Goal: Task Accomplishment & Management: Use online tool/utility

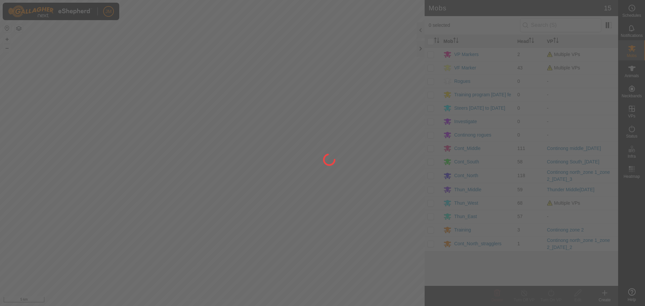
click at [420, 50] on div at bounding box center [322, 153] width 645 height 306
click at [420, 49] on div at bounding box center [322, 153] width 645 height 306
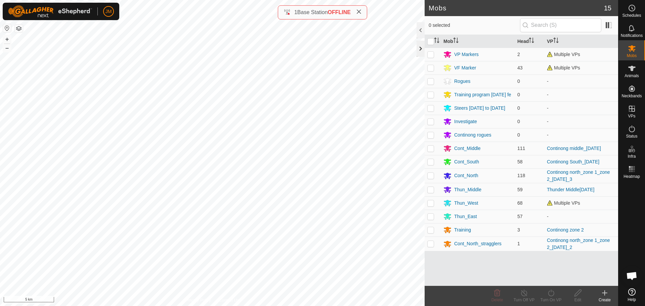
click at [421, 48] on div at bounding box center [421, 49] width 8 height 16
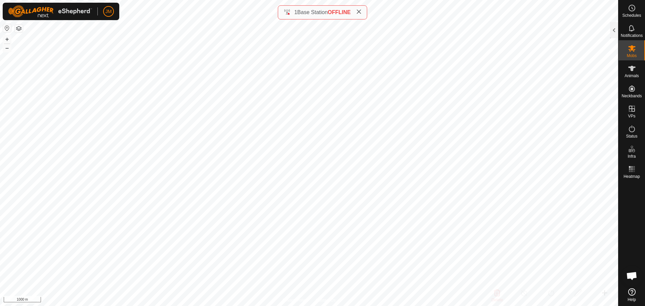
click at [359, 11] on icon at bounding box center [358, 11] width 5 height 5
type input "240780"
type input "-"
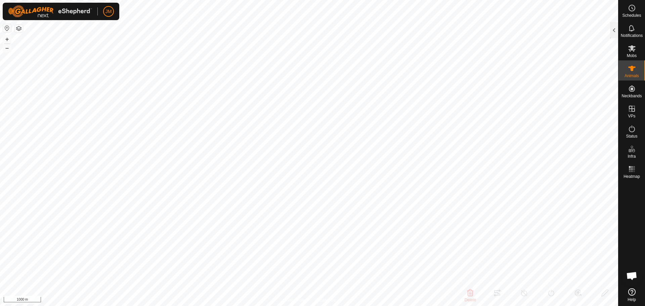
type input "-"
click at [7, 40] on button "+" at bounding box center [7, 39] width 8 height 8
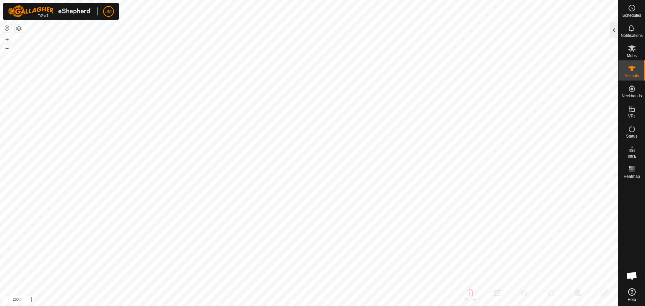
click at [613, 32] on div at bounding box center [614, 30] width 8 height 16
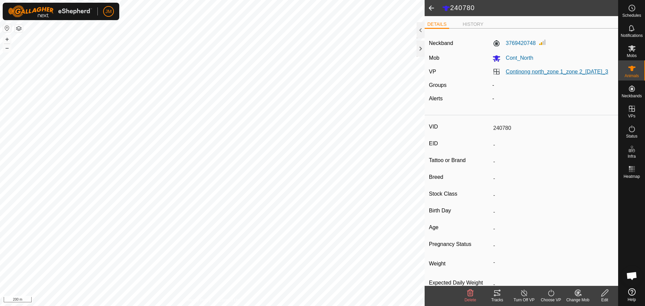
click at [524, 75] on link "Continong north_zone 1_zone 2_[DATE]_3" at bounding box center [557, 72] width 102 height 6
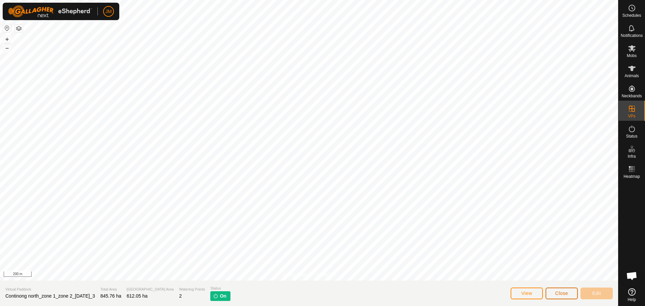
click at [562, 294] on span "Close" at bounding box center [561, 293] width 13 height 5
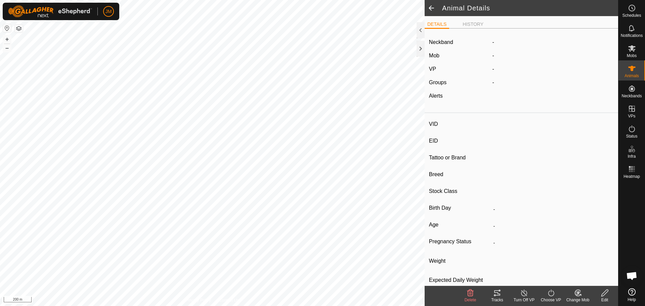
type input "240780"
type input "-"
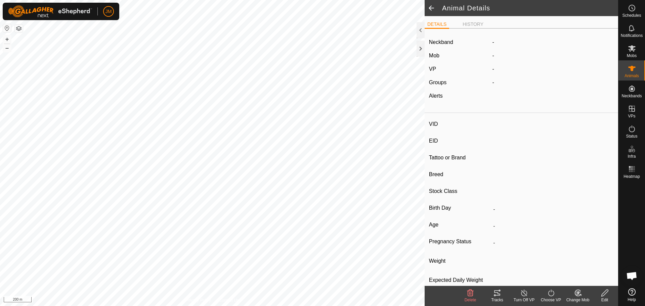
type input "-"
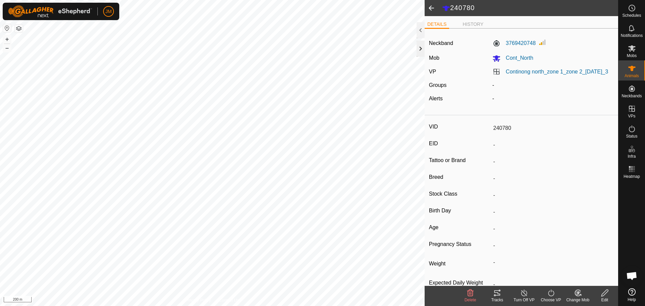
click at [418, 52] on div at bounding box center [421, 49] width 8 height 16
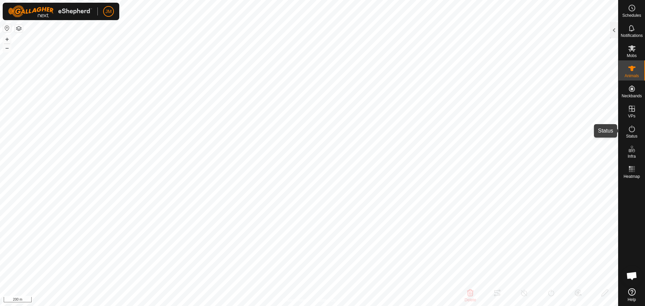
click at [628, 131] on icon at bounding box center [632, 129] width 8 height 8
click at [630, 131] on icon at bounding box center [632, 129] width 8 height 8
click at [614, 31] on div at bounding box center [614, 30] width 8 height 16
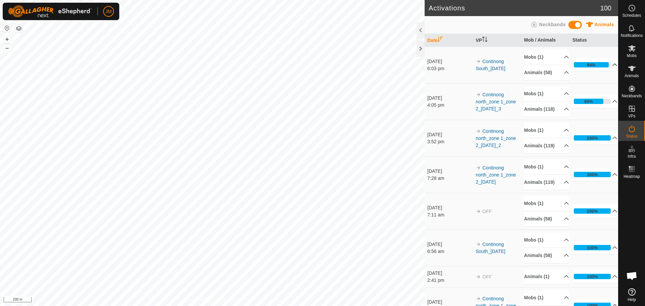
click at [593, 63] on div "94%" at bounding box center [591, 64] width 35 height 5
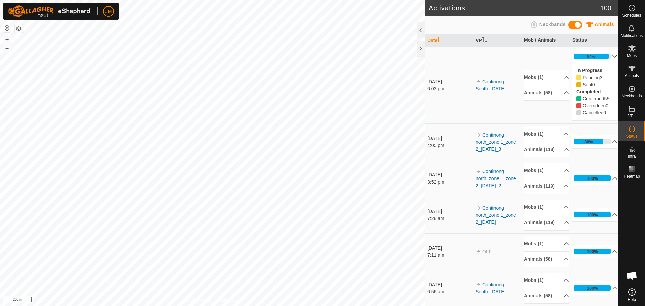
click at [600, 53] on p-accordion-header "94%" at bounding box center [594, 56] width 45 height 13
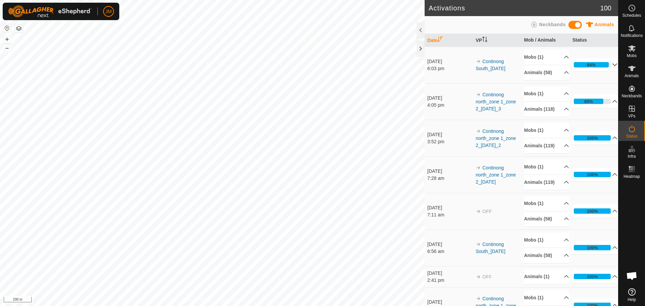
click at [597, 63] on span at bounding box center [597, 63] width 0 height 0
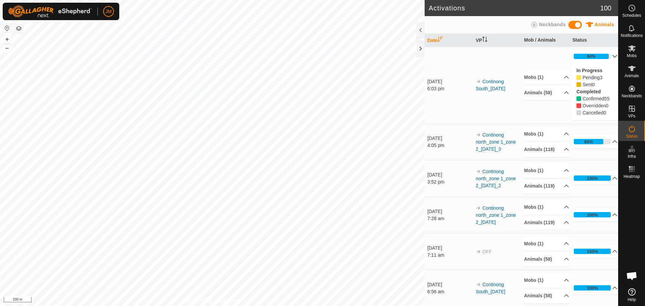
click at [599, 57] on p-accordion-header "94%" at bounding box center [594, 56] width 45 height 13
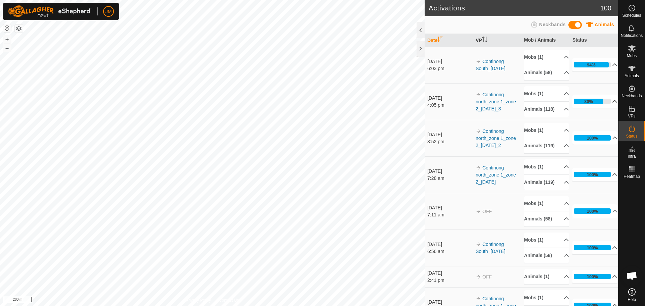
click at [603, 106] on p-accordion-header "80%" at bounding box center [594, 101] width 45 height 13
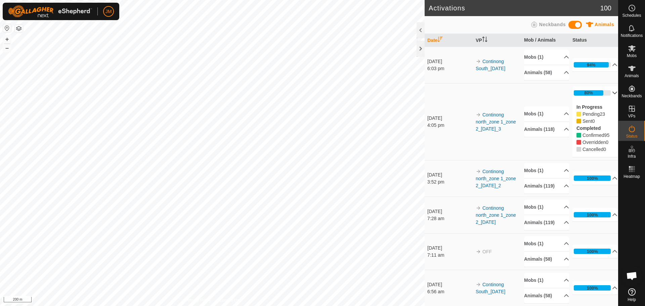
click at [582, 93] on p-accordion-header "80%" at bounding box center [594, 92] width 45 height 13
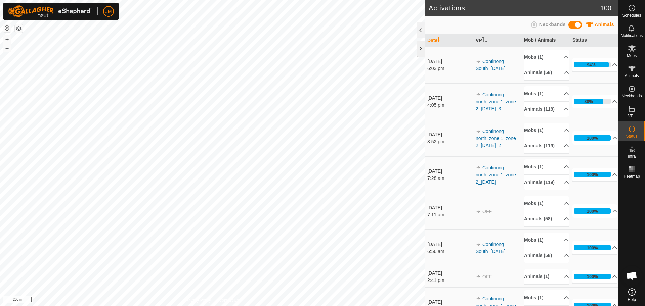
click at [421, 54] on div at bounding box center [421, 49] width 8 height 16
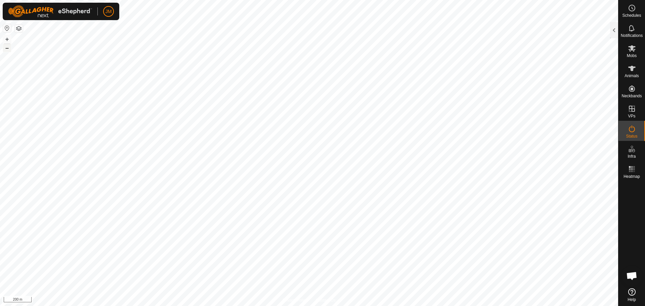
click at [6, 50] on button "–" at bounding box center [7, 48] width 8 height 8
type input "240780"
type input "-"
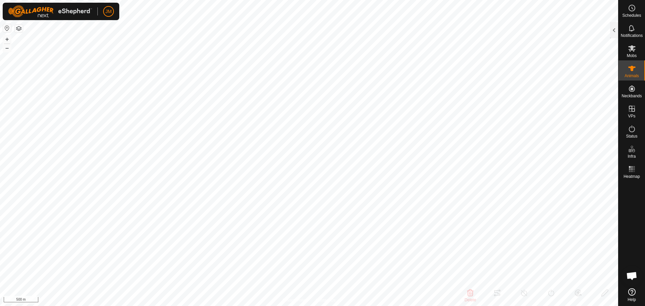
type input "-"
click at [8, 39] on button "+" at bounding box center [7, 39] width 8 height 8
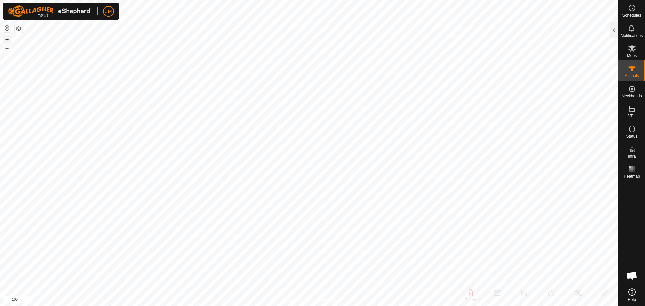
click at [9, 40] on button "+" at bounding box center [7, 39] width 8 height 8
click at [7, 48] on button "–" at bounding box center [7, 48] width 8 height 8
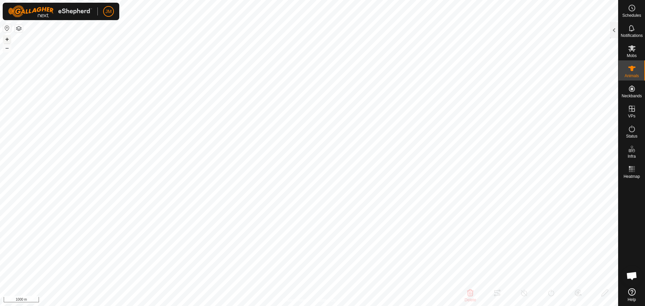
click at [6, 40] on button "+" at bounding box center [7, 39] width 8 height 8
click at [6, 37] on button "+" at bounding box center [7, 39] width 8 height 8
click at [7, 46] on button "–" at bounding box center [7, 48] width 8 height 8
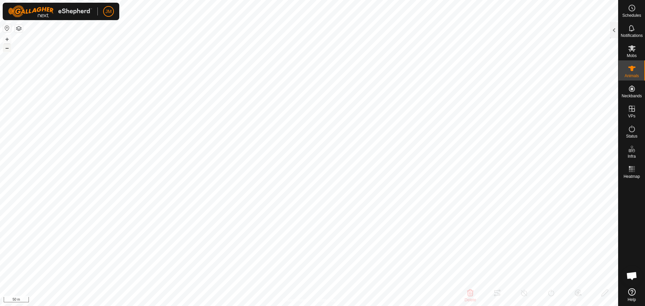
click at [7, 46] on button "–" at bounding box center [7, 48] width 8 height 8
click at [8, 39] on button "+" at bounding box center [7, 39] width 8 height 8
click at [7, 47] on button "–" at bounding box center [7, 48] width 8 height 8
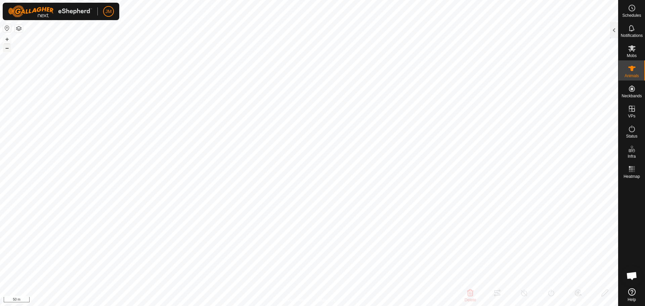
click at [7, 47] on button "–" at bounding box center [7, 48] width 8 height 8
type input "21099"
type input "-"
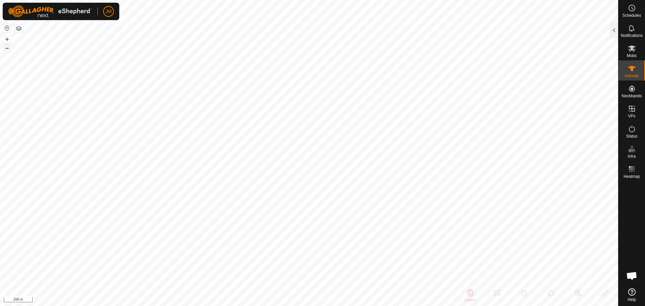
type input "-"
type input "21481"
type input "-"
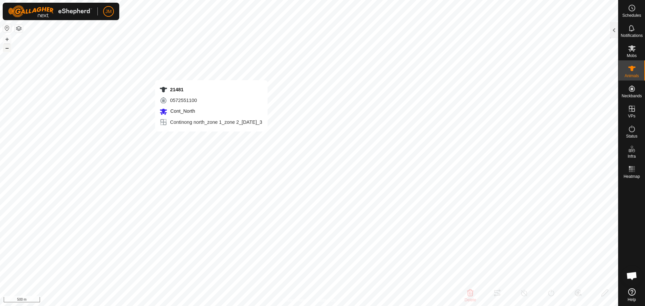
type input "-"
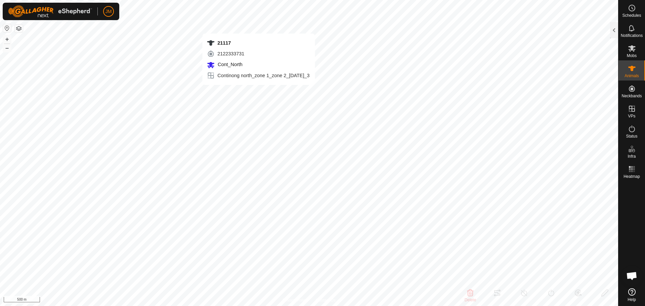
type input "21117"
type input "-"
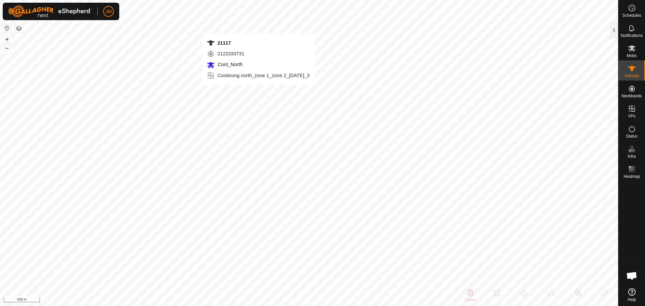
type input "-"
type input "220134"
type input "-"
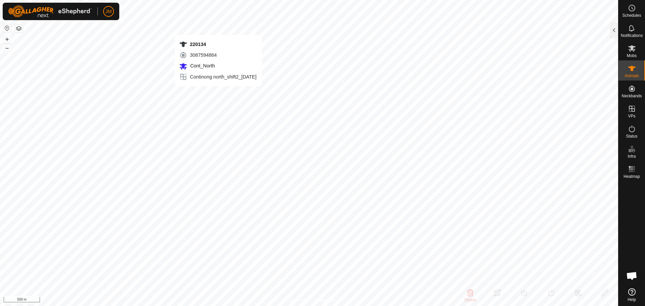
type input "-"
type input "240229"
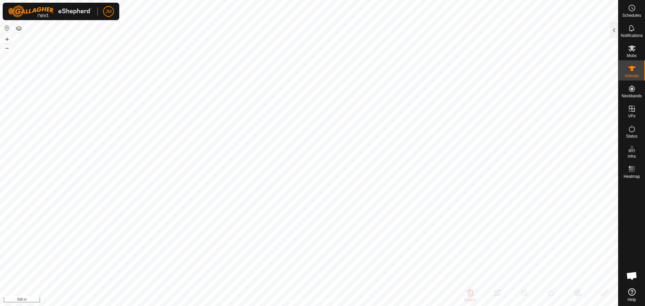
type input "-"
type input "0 kg"
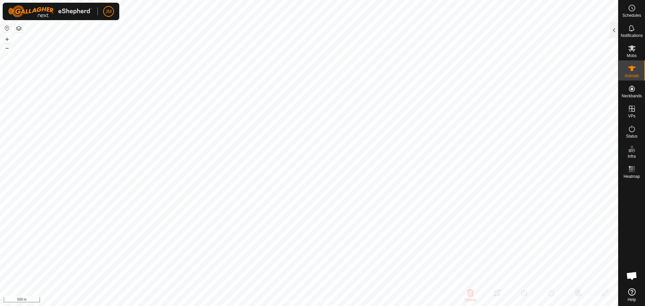
type input "-"
click at [11, 40] on button "+" at bounding box center [7, 39] width 8 height 8
click at [8, 47] on button "–" at bounding box center [7, 48] width 8 height 8
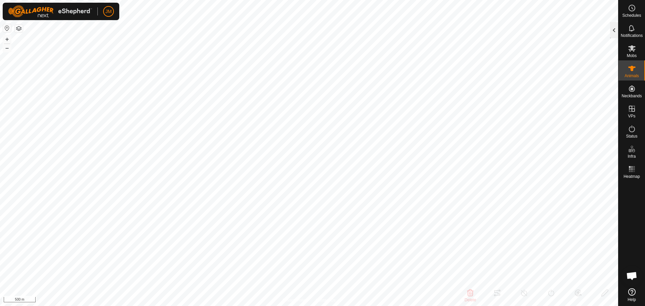
click at [615, 33] on div at bounding box center [614, 30] width 8 height 16
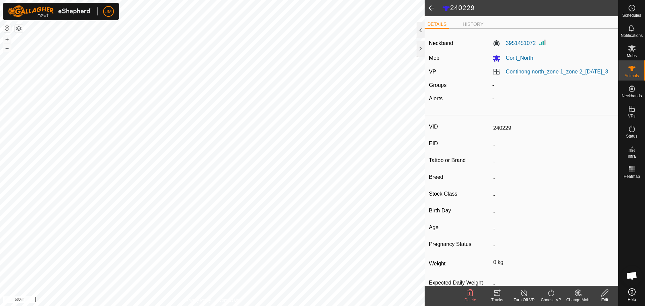
click at [562, 72] on link "Continong north_zone 1_zone 2_[DATE]_3" at bounding box center [557, 72] width 102 height 6
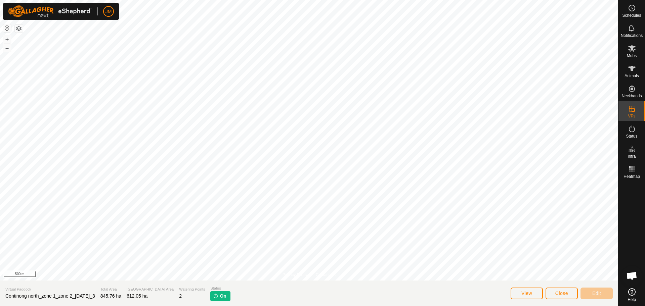
click at [84, 298] on span "Continong north_zone 1_zone 2_[DATE]_3" at bounding box center [50, 296] width 90 height 5
click at [555, 293] on span "Close" at bounding box center [561, 293] width 13 height 5
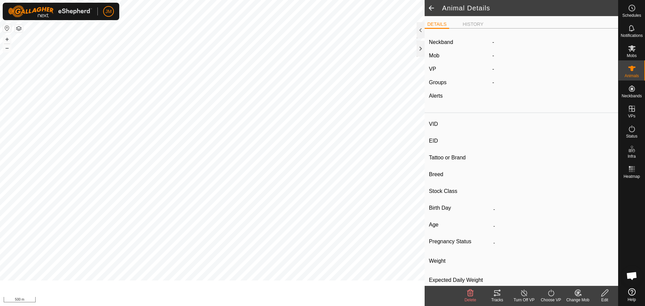
type input "240229"
type input "-"
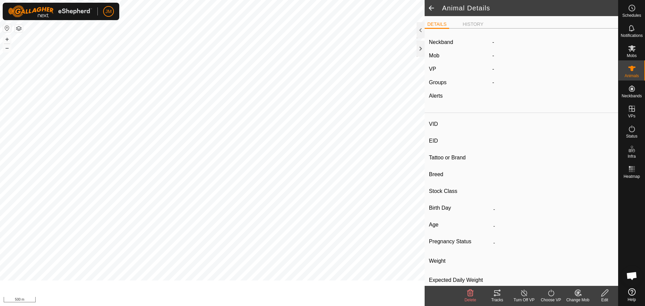
type input "0 kg"
type input "-"
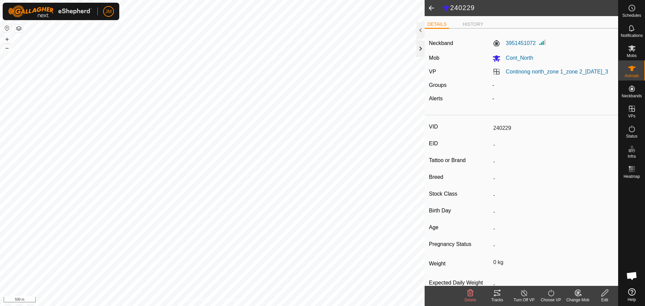
click at [421, 45] on div at bounding box center [421, 49] width 8 height 16
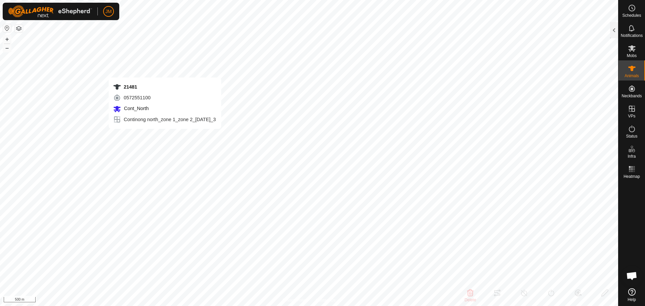
type input "21481"
type input "-"
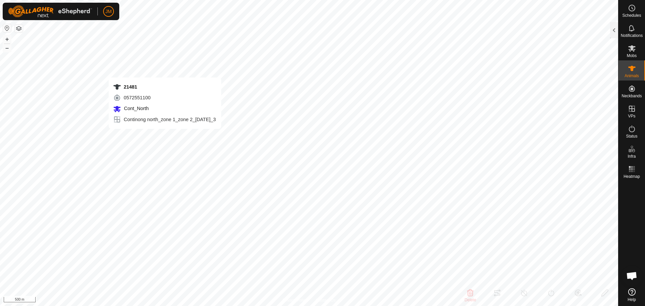
type input "-"
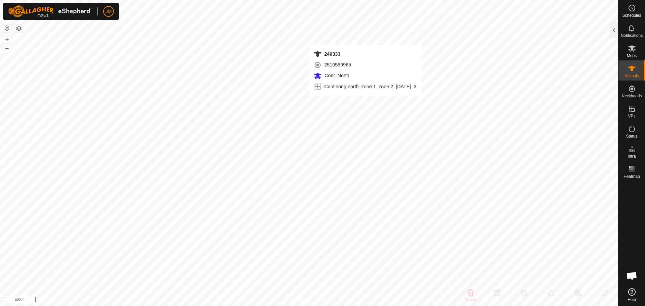
type input "240333"
type input "-"
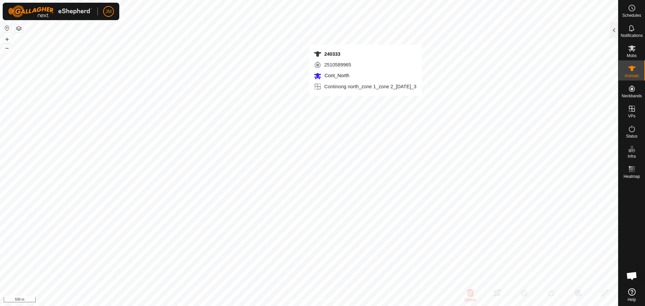
type input "-"
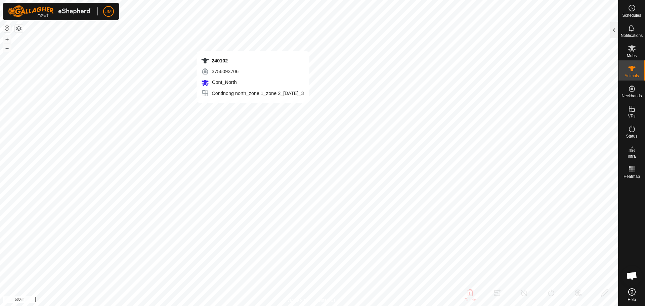
type input "240102"
type input "-"
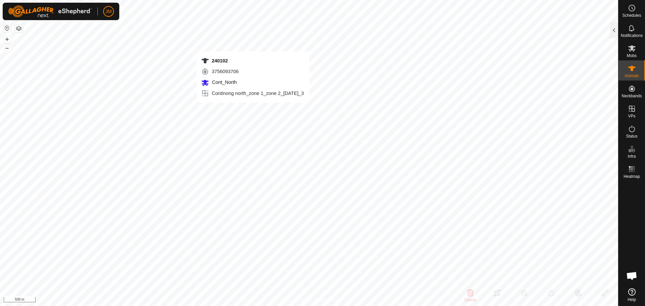
type input "-"
type input "21117"
type input "-"
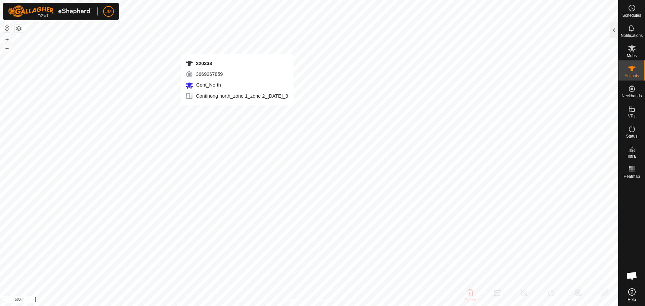
type input "-"
type input "220333"
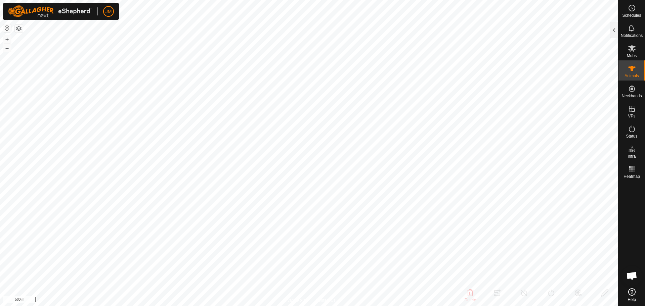
type input "-"
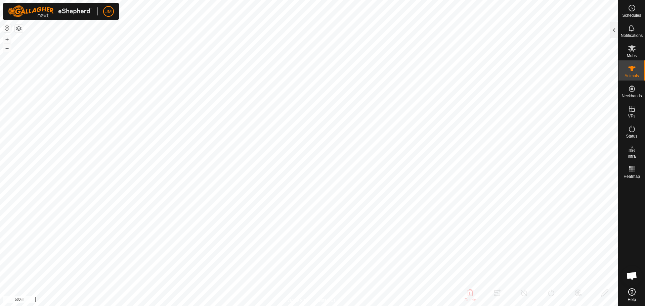
type input "-"
type input "220134"
type input "-"
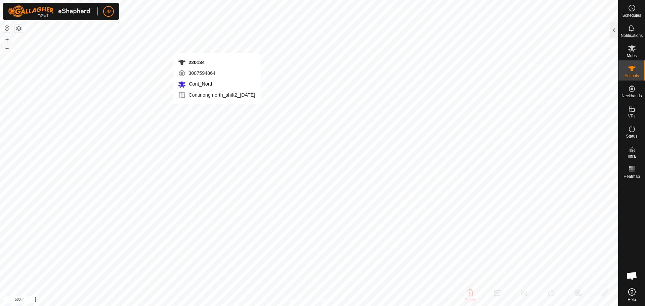
type input "-"
type input "240333"
type input "-"
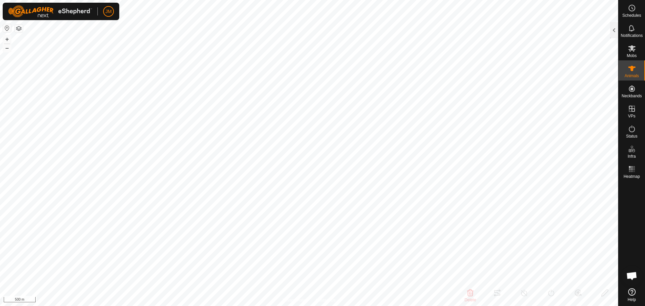
type input "-"
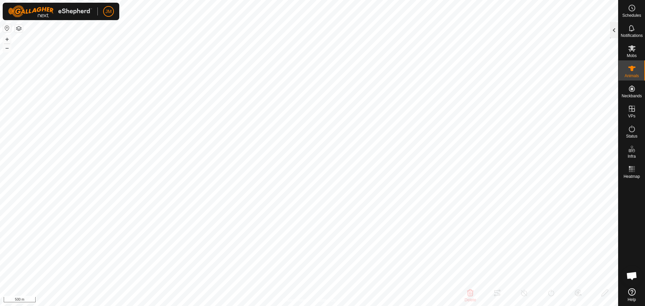
click at [613, 30] on div at bounding box center [614, 30] width 8 height 16
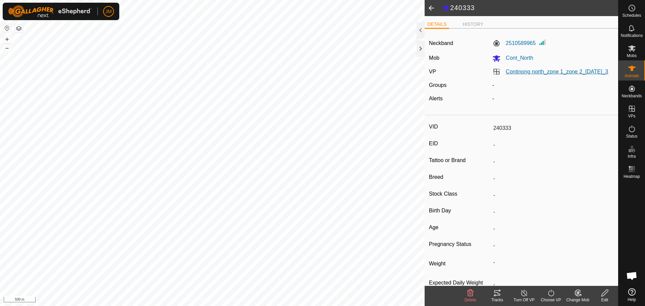
click at [544, 72] on link "Continong north_zone 1_zone 2_[DATE]_3" at bounding box center [557, 72] width 102 height 6
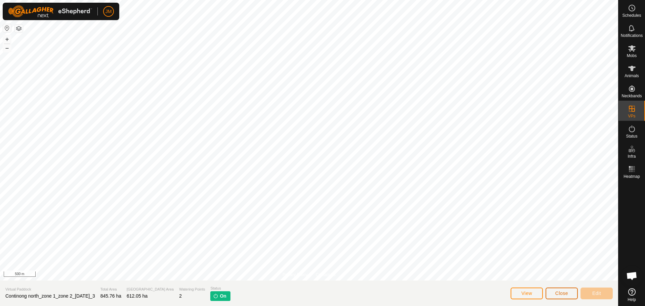
click at [565, 296] on span "Close" at bounding box center [561, 293] width 13 height 5
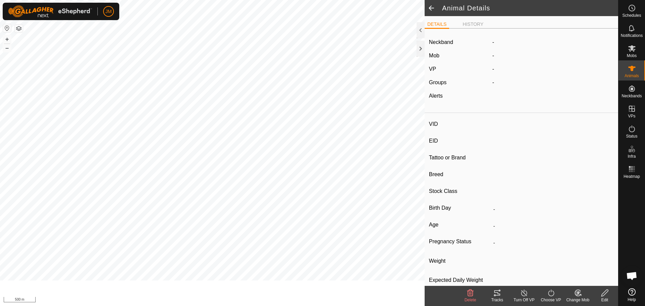
type input "240333"
type input "-"
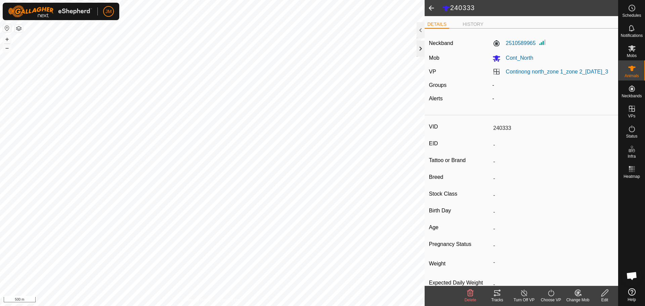
click at [419, 51] on div at bounding box center [421, 49] width 8 height 16
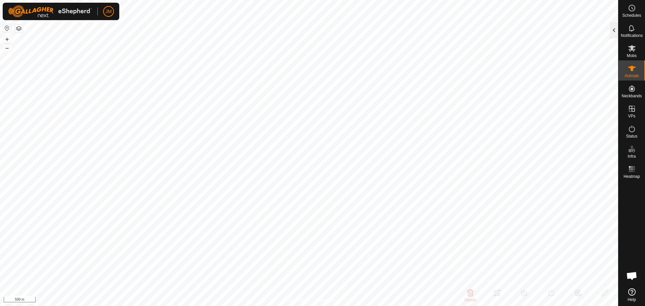
click at [615, 33] on div at bounding box center [614, 30] width 8 height 16
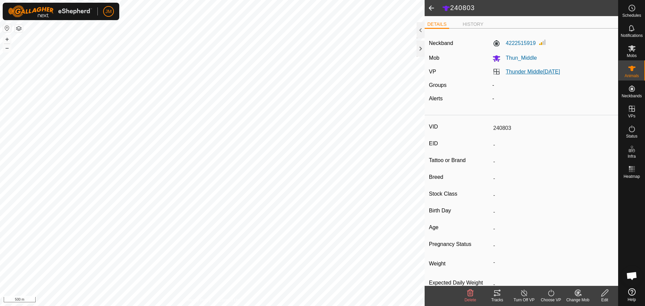
click at [548, 73] on link "Thunder Middle[DATE]" at bounding box center [533, 72] width 54 height 6
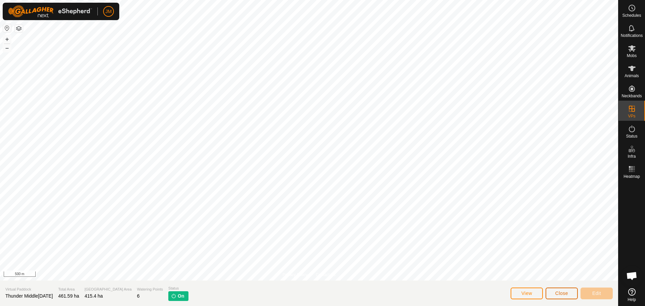
click at [565, 296] on span "Close" at bounding box center [561, 293] width 13 height 5
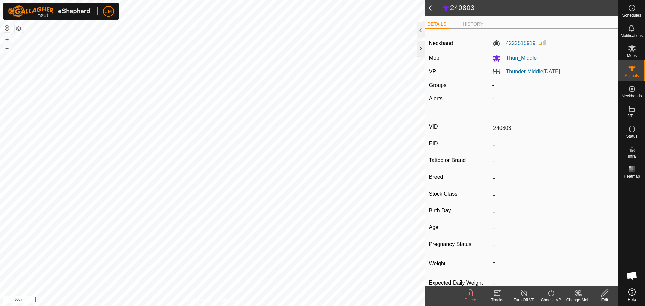
click at [420, 54] on div at bounding box center [421, 49] width 8 height 16
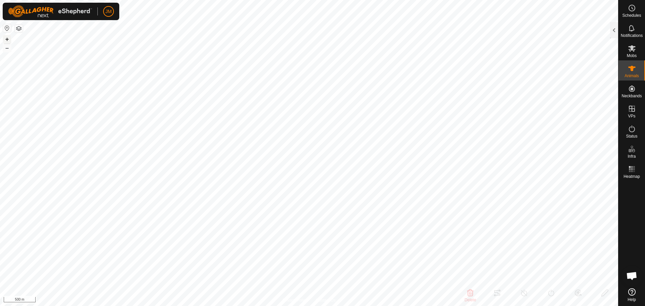
click at [7, 40] on button "+" at bounding box center [7, 39] width 8 height 8
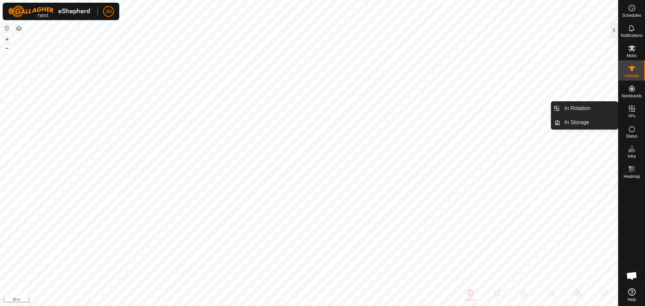
click at [633, 109] on icon at bounding box center [632, 109] width 6 height 6
click at [603, 107] on link "In Rotation" at bounding box center [588, 108] width 57 height 13
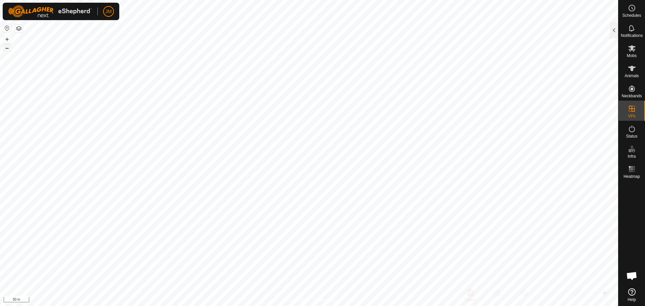
click at [7, 48] on button "–" at bounding box center [7, 48] width 8 height 8
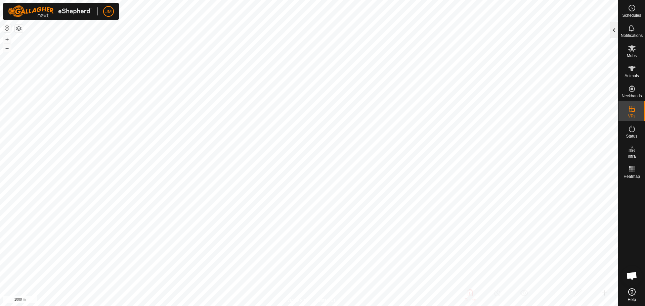
click at [616, 31] on div at bounding box center [614, 30] width 8 height 16
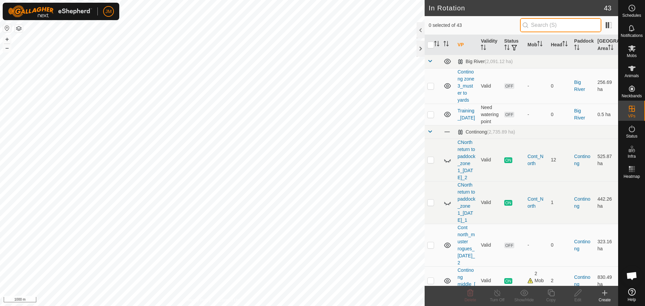
click at [558, 27] on input "text" at bounding box center [560, 25] width 81 height 14
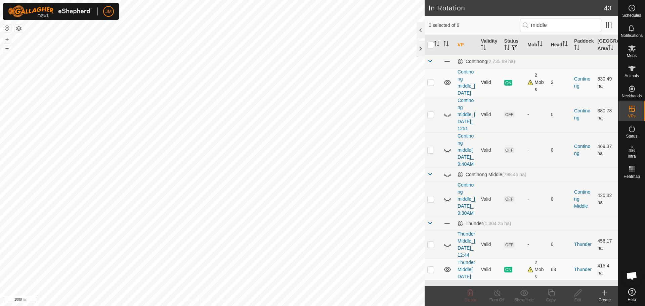
click at [433, 85] on p-checkbox at bounding box center [430, 82] width 7 height 5
click at [466, 96] on link "Continong middle_[DATE]" at bounding box center [466, 82] width 18 height 27
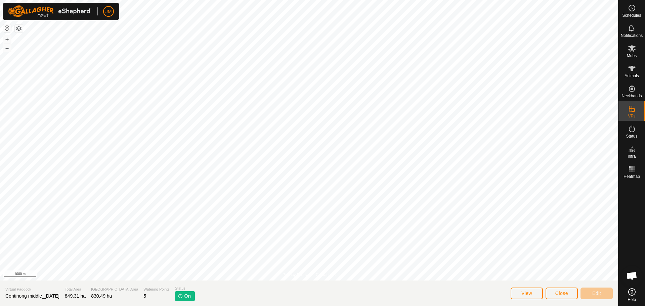
click at [50, 297] on span "Continong middle_[DATE]" at bounding box center [32, 296] width 54 height 5
click at [50, 298] on span "Continong middle_[DATE]" at bounding box center [32, 296] width 54 height 5
copy span "Continong middle_[DATE]"
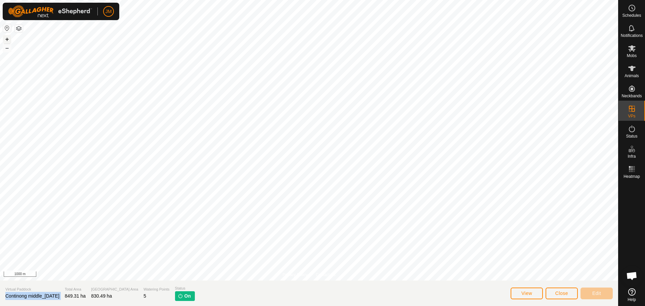
click at [8, 41] on button "+" at bounding box center [7, 39] width 8 height 8
click at [565, 294] on span "Close" at bounding box center [561, 293] width 13 height 5
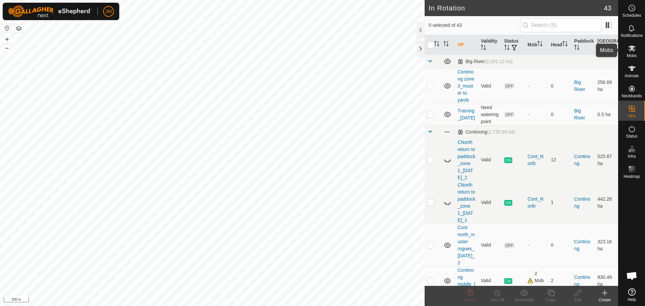
click at [633, 49] on icon at bounding box center [631, 48] width 7 height 6
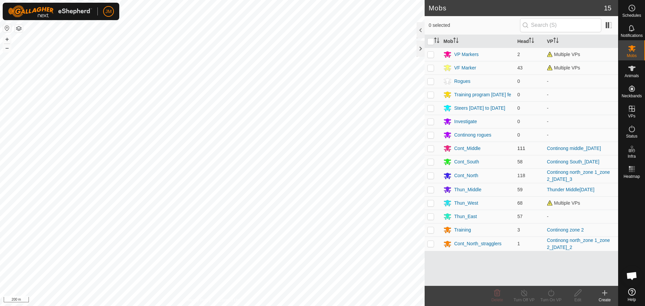
click at [431, 151] on p-checkbox at bounding box center [430, 148] width 7 height 5
click at [551, 296] on icon at bounding box center [551, 293] width 6 height 7
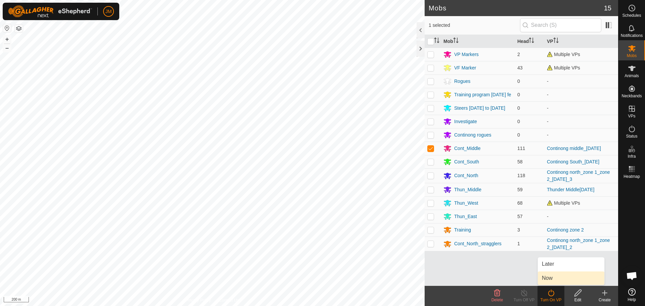
click at [555, 279] on link "Now" at bounding box center [571, 278] width 67 height 13
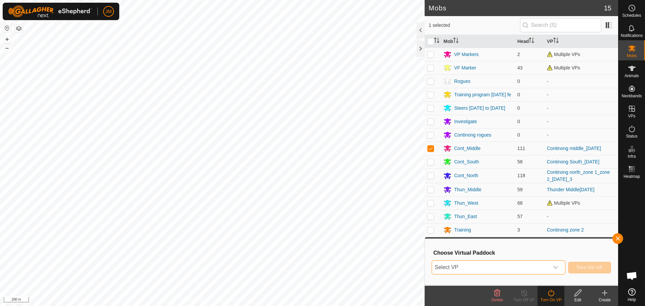
click at [479, 270] on span "Select VP" at bounding box center [490, 267] width 117 height 13
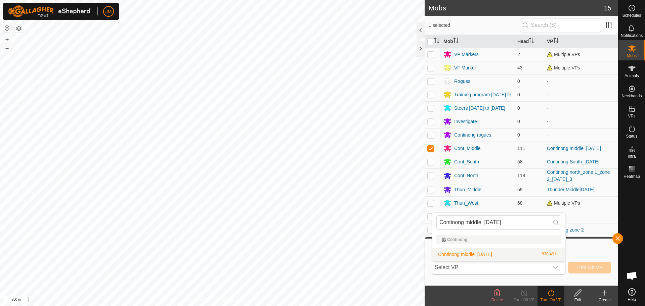
click at [489, 256] on li "Continong middle_[DATE] 830.49 ha" at bounding box center [498, 254] width 133 height 13
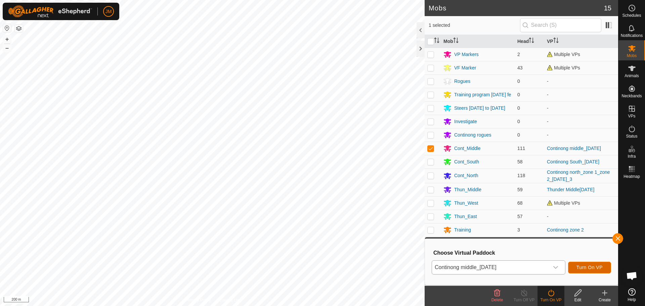
click at [595, 268] on span "Turn On VP" at bounding box center [589, 267] width 26 height 5
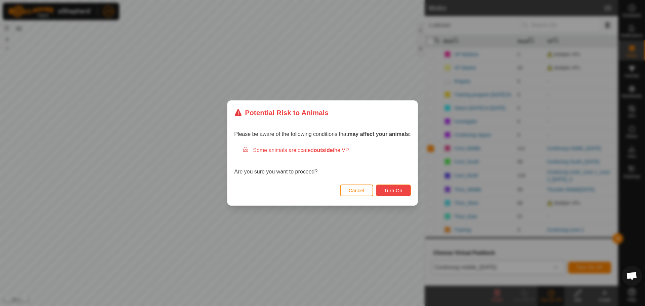
click at [388, 189] on span "Turn On" at bounding box center [393, 190] width 18 height 5
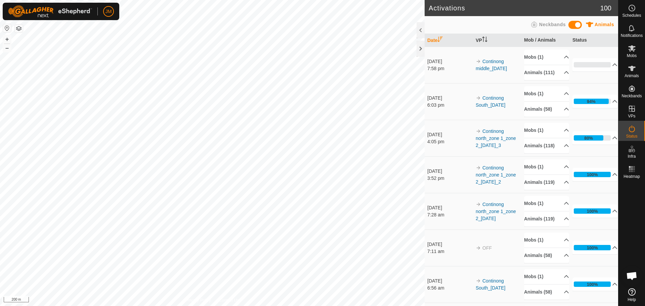
click at [420, 48] on div at bounding box center [421, 49] width 8 height 16
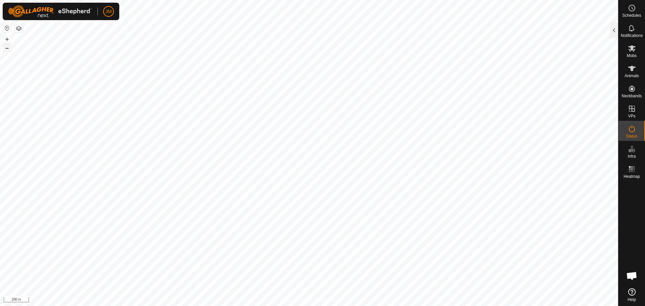
click at [7, 50] on button "–" at bounding box center [7, 48] width 8 height 8
click at [5, 41] on button "+" at bounding box center [7, 39] width 8 height 8
click at [615, 30] on div at bounding box center [614, 30] width 8 height 16
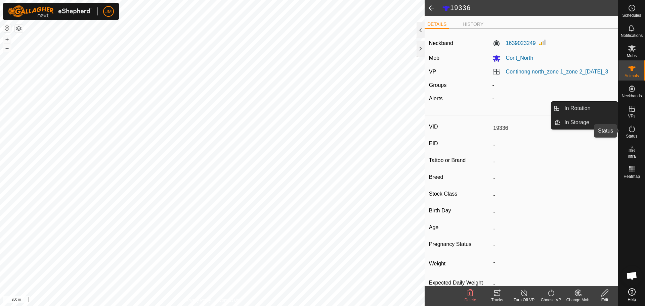
click at [631, 130] on icon at bounding box center [632, 129] width 8 height 8
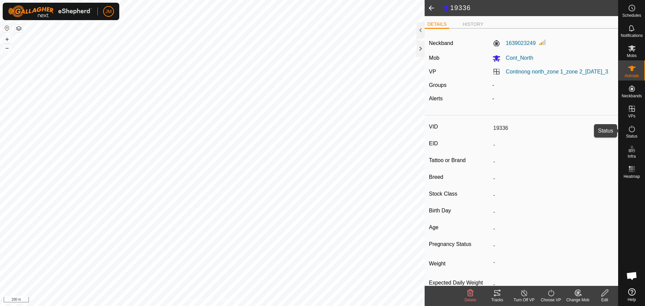
click at [631, 130] on icon at bounding box center [632, 129] width 8 height 8
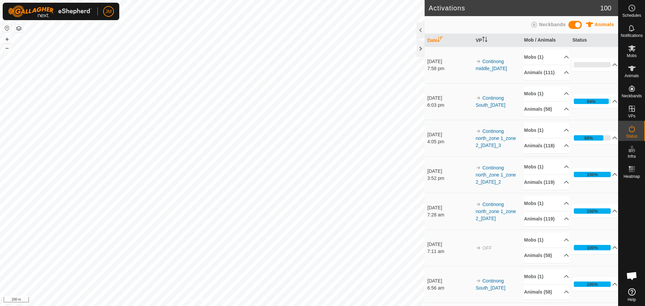
drag, startPoint x: 512, startPoint y: 193, endPoint x: 479, endPoint y: 181, distance: 35.2
click at [479, 181] on td "Continong north_zone 1_zone 2_[DATE]_2" at bounding box center [497, 175] width 48 height 37
copy link "Continong north_zone 1_zone 2_[DATE]_2"
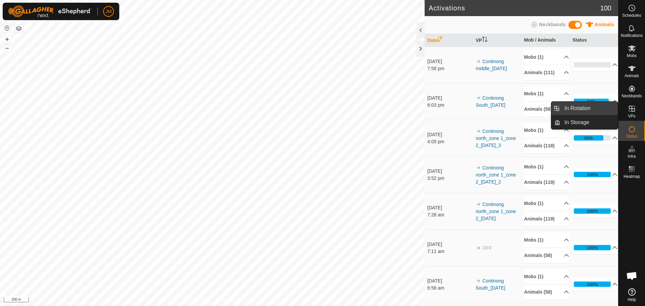
click at [611, 110] on link "In Rotation" at bounding box center [588, 108] width 57 height 13
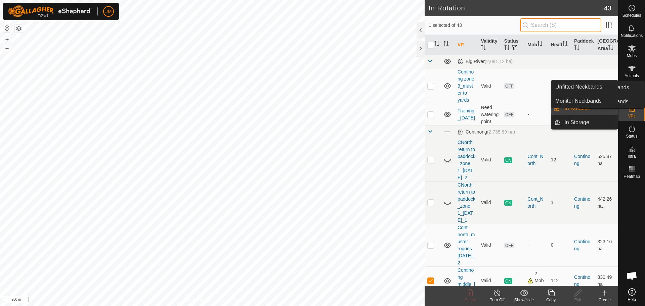
click at [565, 31] on input "text" at bounding box center [560, 25] width 81 height 14
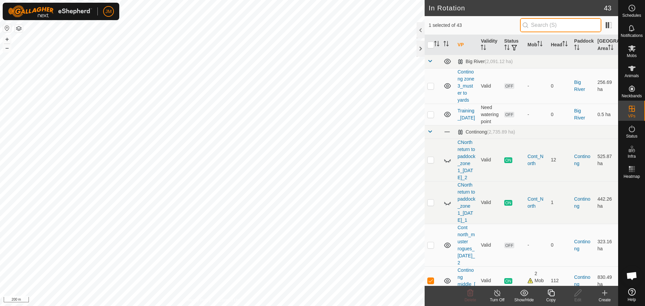
paste input "Continong north_zone 1_zone 2_[DATE]_2"
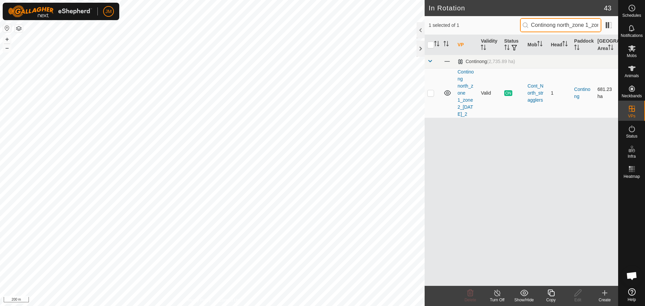
scroll to position [0, 46]
click at [431, 94] on p-checkbox at bounding box center [430, 92] width 7 height 5
click at [432, 47] on input "checkbox" at bounding box center [430, 45] width 7 height 7
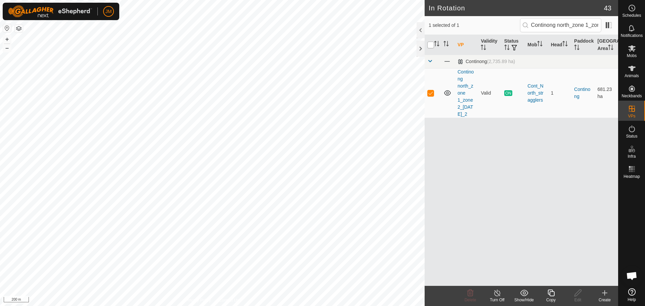
click at [432, 47] on input "checkbox" at bounding box center [430, 45] width 7 height 7
click at [553, 291] on icon at bounding box center [551, 293] width 8 height 8
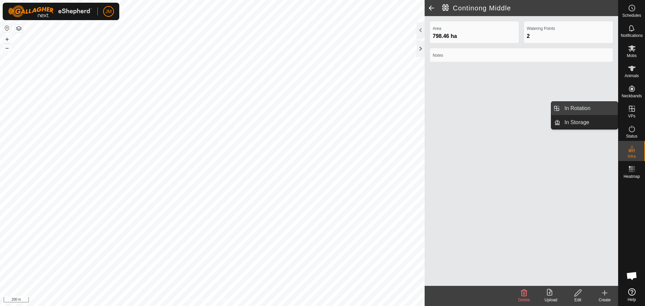
click at [607, 109] on link "In Rotation" at bounding box center [588, 108] width 57 height 13
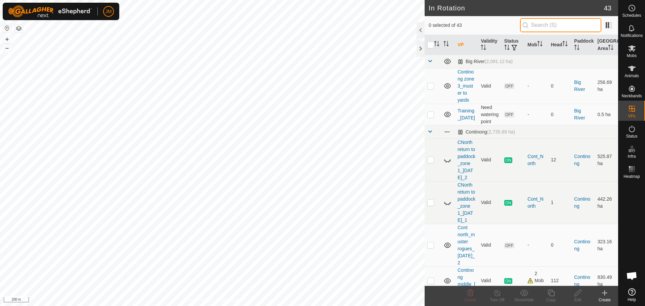
click at [549, 25] on input "text" at bounding box center [560, 25] width 81 height 14
paste input "Continong north_zone 1_zone 2_[DATE]_2"
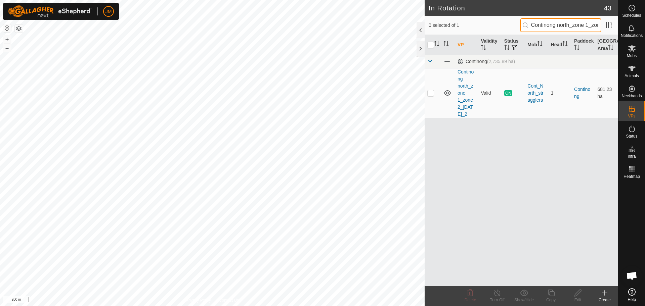
scroll to position [0, 46]
click at [430, 96] on td at bounding box center [433, 93] width 16 height 50
click at [551, 294] on icon at bounding box center [551, 293] width 8 height 8
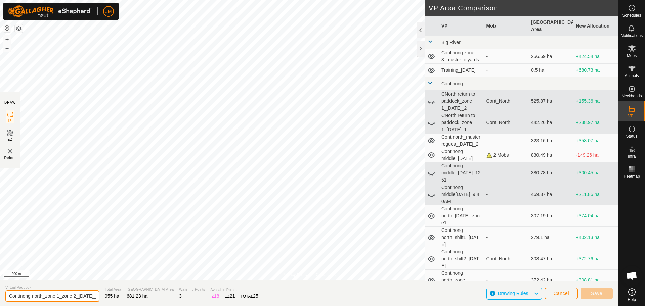
scroll to position [0, 33]
drag, startPoint x: 69, startPoint y: 296, endPoint x: 94, endPoint y: 295, distance: 25.2
click at [94, 295] on section "Virtual Paddock Continong north_zone 1_zone 2_[DATE]_2-VP001 Total Area 955 ha …" at bounding box center [309, 294] width 618 height 26
click at [89, 297] on input "Continong north_zone 1_zone 2_[DATE]_2-VP001" at bounding box center [52, 297] width 94 height 12
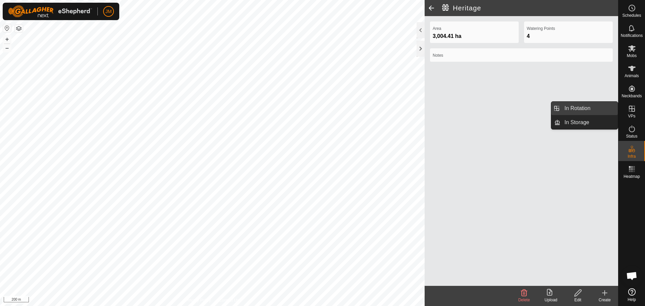
click at [607, 111] on link "In Rotation" at bounding box center [588, 108] width 57 height 13
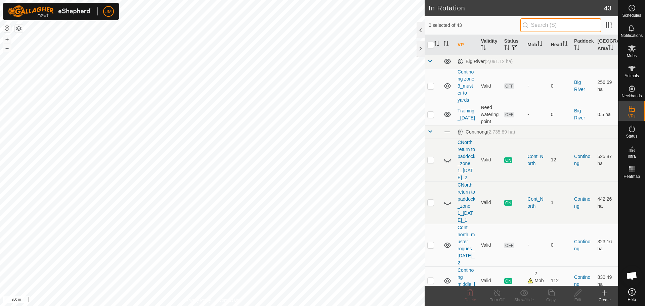
click at [559, 28] on input "text" at bounding box center [560, 25] width 81 height 14
paste input "Continong north_zone 1_zone 2_[DATE]_2"
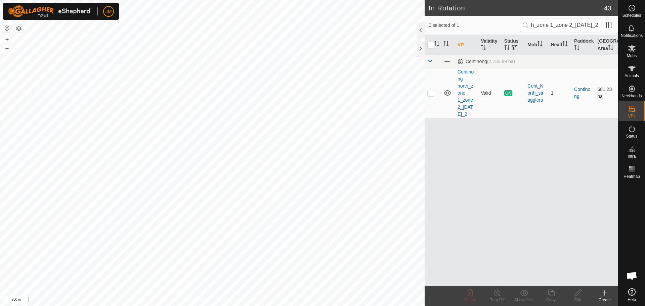
click at [430, 93] on p-checkbox at bounding box center [430, 92] width 7 height 5
click at [556, 296] on copy-svg-icon at bounding box center [550, 293] width 27 height 8
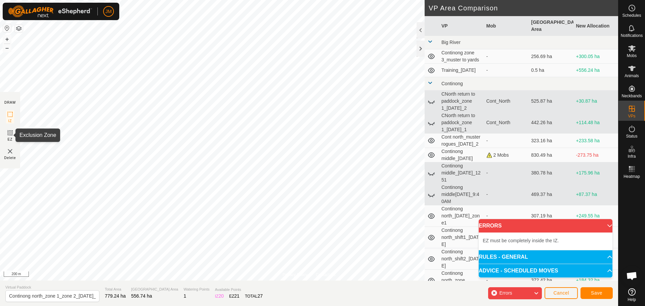
click at [11, 139] on span "EZ" at bounding box center [10, 139] width 5 height 5
click at [7, 38] on button "+" at bounding box center [7, 39] width 8 height 8
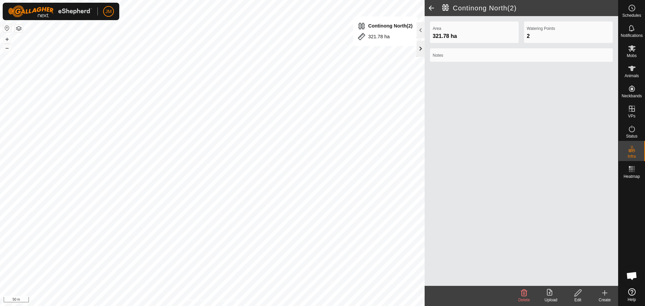
click at [418, 53] on div at bounding box center [421, 49] width 8 height 16
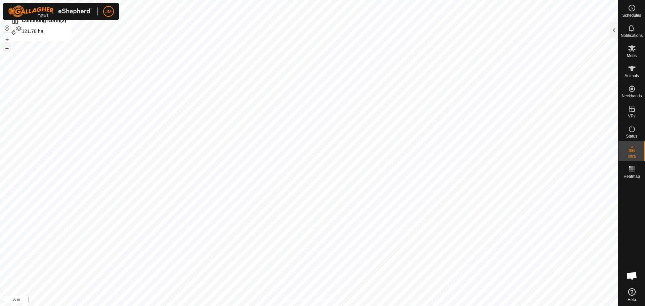
click at [9, 47] on button "–" at bounding box center [7, 48] width 8 height 8
click at [613, 30] on div at bounding box center [614, 30] width 8 height 16
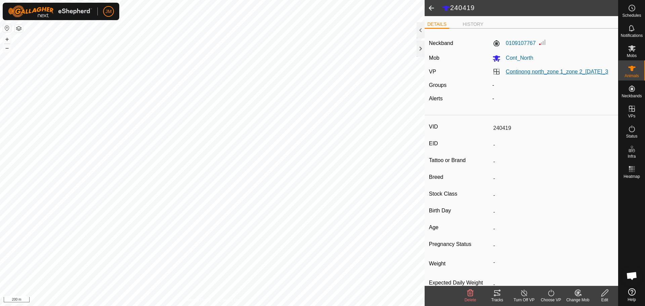
click at [558, 69] on link "Continong north_zone 1_zone 2_[DATE]_3" at bounding box center [557, 72] width 102 height 6
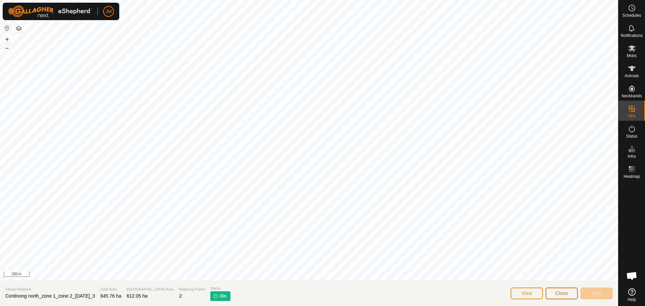
click at [559, 293] on span "Close" at bounding box center [561, 293] width 13 height 5
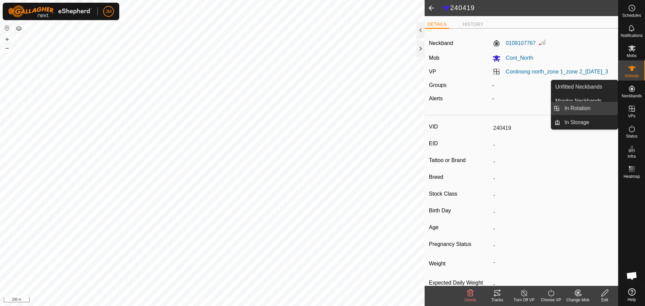
click at [589, 109] on link "In Rotation" at bounding box center [588, 108] width 57 height 13
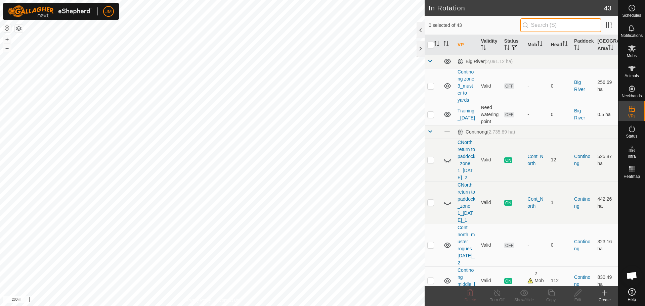
click at [577, 30] on input "text" at bounding box center [560, 25] width 81 height 14
paste input "Continong north_zone 1_zone 2_[DATE]_2"
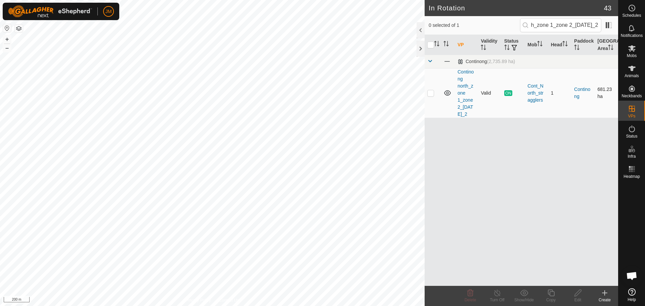
click at [432, 96] on td at bounding box center [433, 93] width 16 height 50
click at [552, 295] on icon at bounding box center [551, 293] width 8 height 8
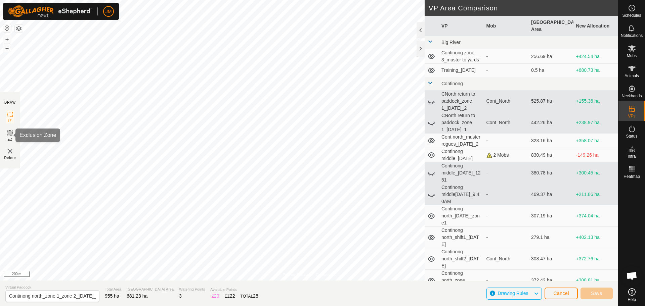
click at [12, 134] on icon at bounding box center [10, 133] width 8 height 8
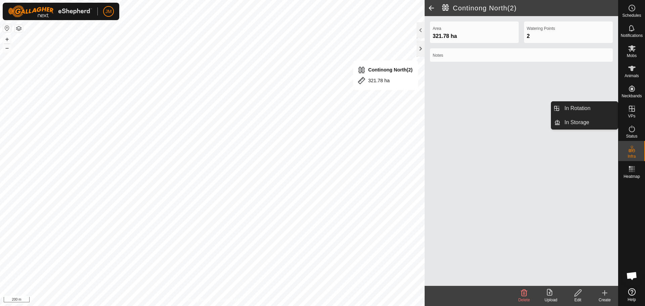
click at [631, 116] on span "VPs" at bounding box center [631, 116] width 7 height 4
click at [587, 113] on link "In Rotation" at bounding box center [588, 108] width 57 height 13
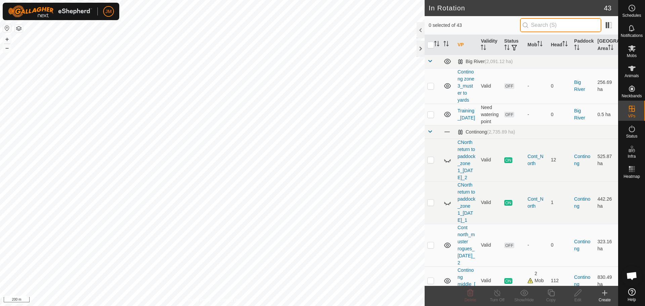
click at [552, 31] on input "text" at bounding box center [560, 25] width 81 height 14
paste input "Continong north_zone 1_zone 2_[DATE]_2"
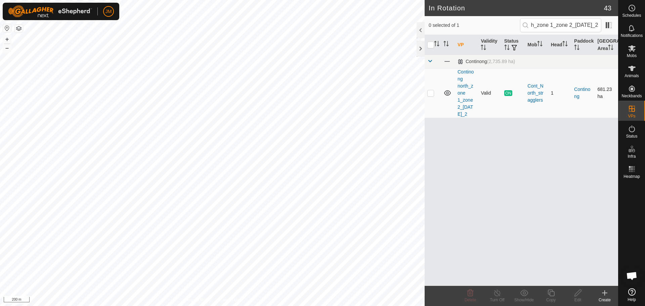
click at [428, 95] on p-checkbox at bounding box center [430, 92] width 7 height 5
click at [552, 297] on div "Copy" at bounding box center [550, 300] width 27 height 6
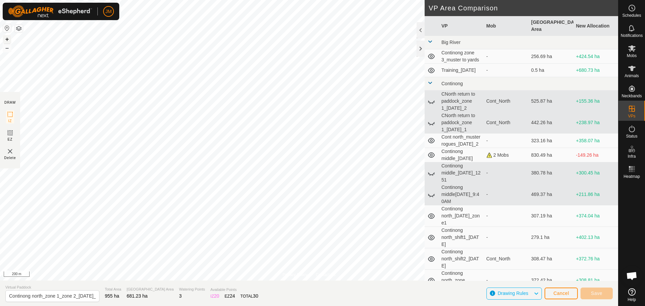
click at [6, 41] on button "+" at bounding box center [7, 39] width 8 height 8
click at [7, 40] on button "+" at bounding box center [7, 39] width 8 height 8
click at [9, 136] on icon at bounding box center [10, 133] width 8 height 8
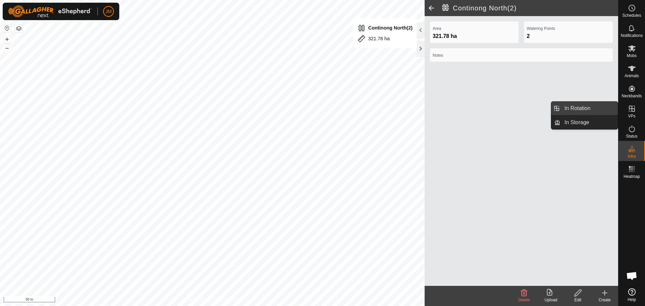
click at [606, 114] on link "In Rotation" at bounding box center [588, 108] width 57 height 13
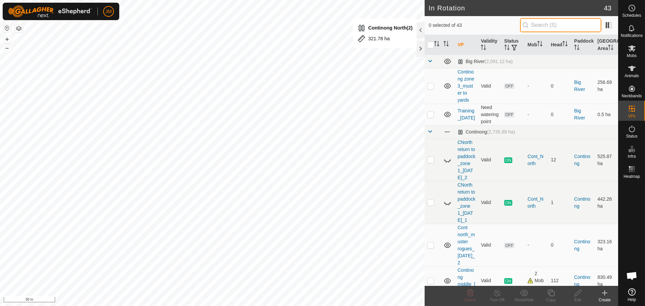
click at [568, 25] on input "text" at bounding box center [560, 25] width 81 height 14
paste input "Continong north_zone 1_zone 2_[DATE]_2"
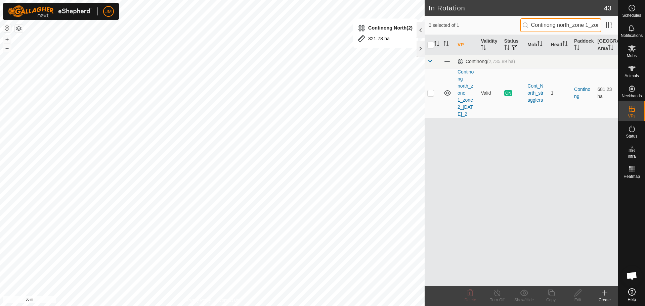
scroll to position [0, 46]
click at [431, 91] on p-checkbox at bounding box center [430, 92] width 7 height 5
click at [555, 296] on copy-svg-icon at bounding box center [550, 293] width 27 height 8
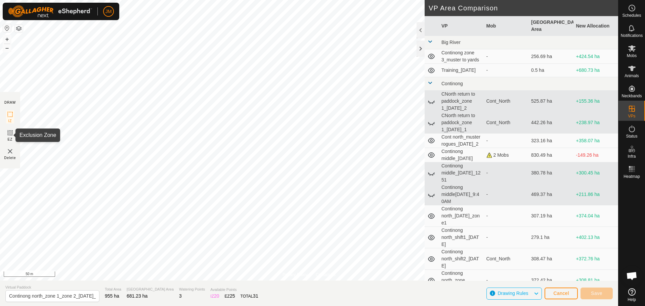
click at [9, 137] on span "EZ" at bounding box center [10, 139] width 5 height 5
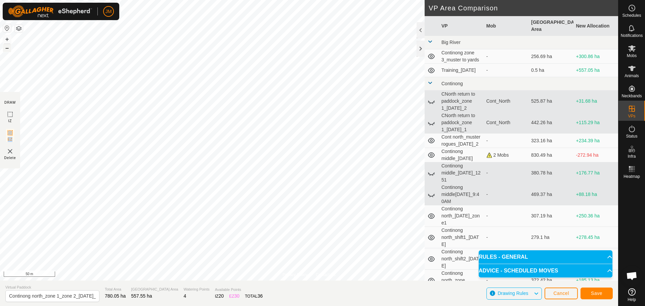
click at [7, 48] on button "–" at bounding box center [7, 48] width 8 height 8
click at [11, 116] on icon at bounding box center [10, 115] width 8 height 8
click at [8, 49] on button "–" at bounding box center [7, 48] width 8 height 8
click at [6, 48] on button "–" at bounding box center [7, 48] width 8 height 8
click at [8, 49] on button "–" at bounding box center [7, 48] width 8 height 8
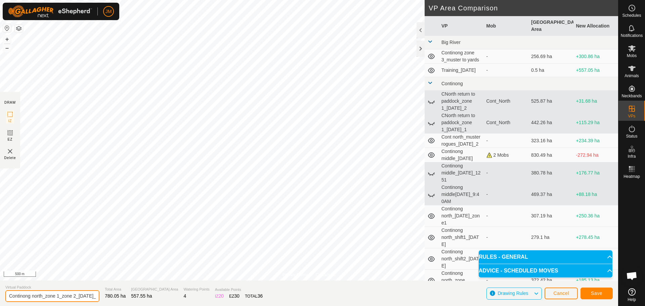
click at [66, 295] on input "Continong north_zone 1_zone 2_[DATE]_2-VP001" at bounding box center [52, 297] width 94 height 12
drag, startPoint x: 83, startPoint y: 295, endPoint x: 95, endPoint y: 298, distance: 12.4
click at [95, 298] on section "Virtual Paddock Continong north_zone 1_zone 2_[DATE]_2-VP001 Total Area 780.05 …" at bounding box center [309, 294] width 618 height 26
click at [79, 297] on input "Continong north_zone 1_zone 2_[DATE]_2-VP001" at bounding box center [52, 297] width 94 height 12
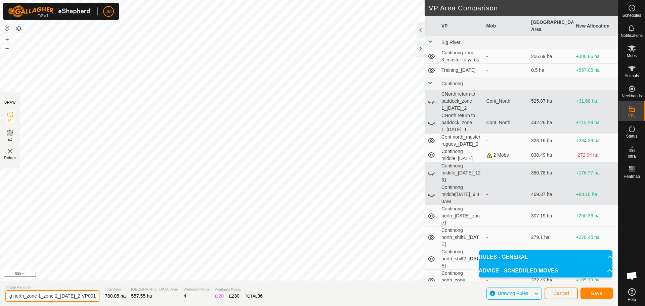
drag, startPoint x: 72, startPoint y: 298, endPoint x: 95, endPoint y: 297, distance: 22.8
click at [95, 297] on section "Virtual Paddock Continong north_zone 1_zone 2_[DATE]_2-VP001 Total Area 780.05 …" at bounding box center [309, 294] width 618 height 26
click at [37, 295] on input "Continong north_zone 1_zone 2_[DATE]_4" at bounding box center [52, 297] width 94 height 12
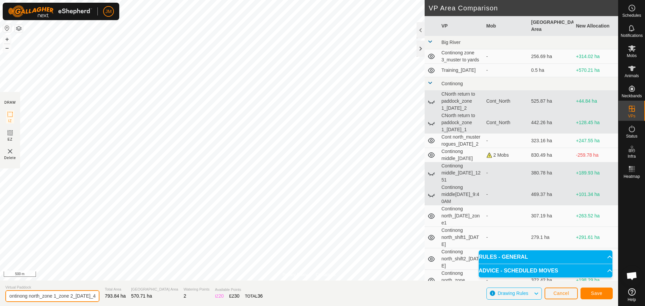
drag, startPoint x: 57, startPoint y: 295, endPoint x: 103, endPoint y: 295, distance: 46.7
click at [103, 295] on section "Virtual Paddock Continong north_zone 1_zone 2_[DATE]_4 Total Area 793.84 ha Gra…" at bounding box center [309, 294] width 618 height 26
click at [89, 297] on input "Continong north_zone 1_zone 2_[DATE]_4" at bounding box center [52, 297] width 94 height 12
drag, startPoint x: 89, startPoint y: 297, endPoint x: 3, endPoint y: 308, distance: 87.1
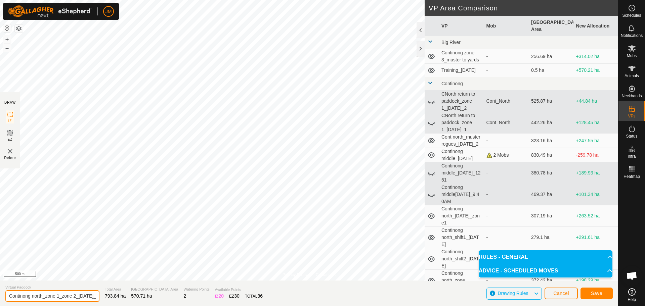
click at [3, 306] on html "JM Schedules Notifications Mobs Animals Neckbands VPs Status Infra Heatmap Help…" at bounding box center [322, 153] width 645 height 306
click at [38, 301] on input "Continong north_zone 1_zone 2_[DATE]_4" at bounding box center [52, 297] width 94 height 12
drag, startPoint x: 51, startPoint y: 294, endPoint x: 88, endPoint y: 296, distance: 36.7
click at [88, 296] on input "Continong north_zone 1_zone 2_[DATE]_4" at bounding box center [52, 297] width 94 height 12
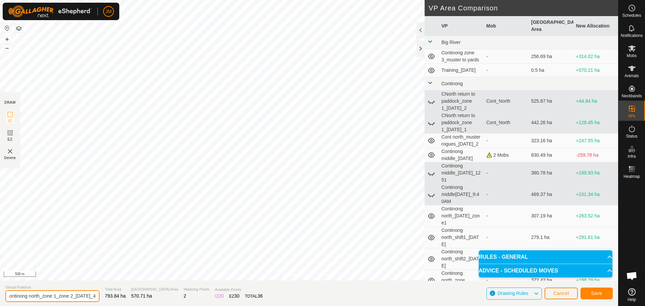
click at [78, 297] on input "Continong north_zone 1_zone 2_[DATE]_4" at bounding box center [52, 297] width 94 height 12
click at [596, 294] on span "Save" at bounding box center [596, 293] width 11 height 5
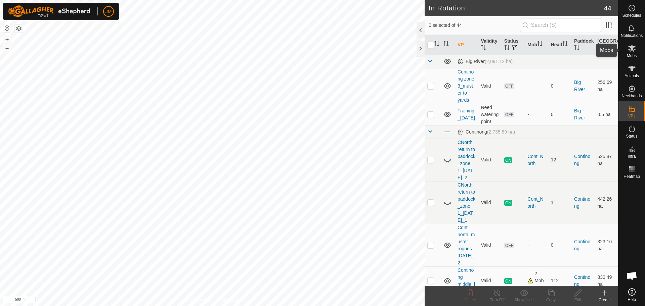
click at [632, 51] on icon at bounding box center [632, 48] width 8 height 8
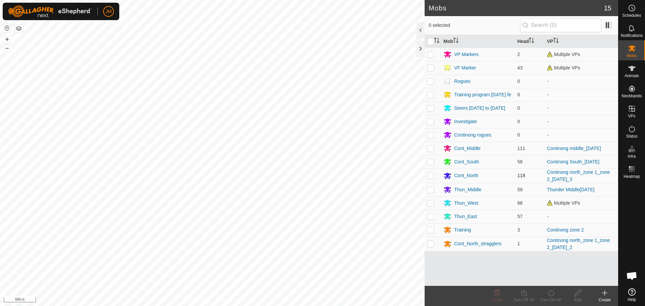
click at [432, 178] on p-tablecheckbox at bounding box center [430, 175] width 7 height 5
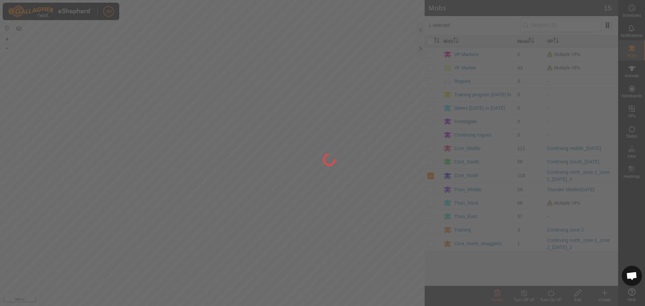
click at [435, 40] on div at bounding box center [322, 153] width 645 height 306
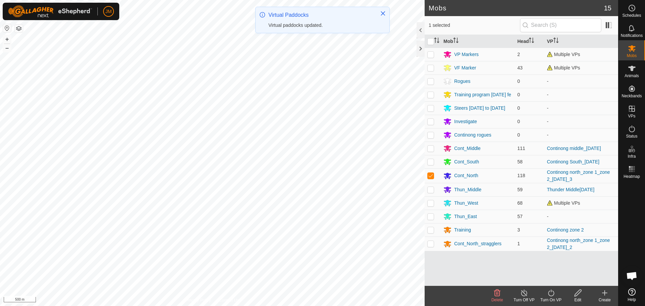
click at [437, 40] on icon "Activate to sort" at bounding box center [436, 40] width 5 height 5
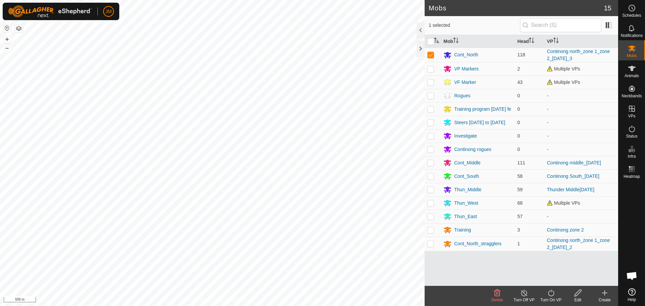
click at [552, 294] on icon at bounding box center [551, 293] width 8 height 8
click at [557, 279] on link "Now" at bounding box center [571, 278] width 67 height 13
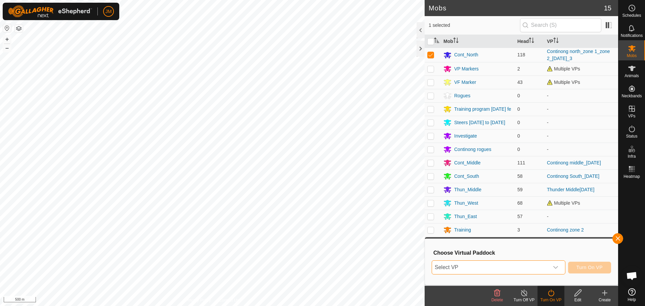
click at [517, 268] on span "Select VP" at bounding box center [490, 267] width 117 height 13
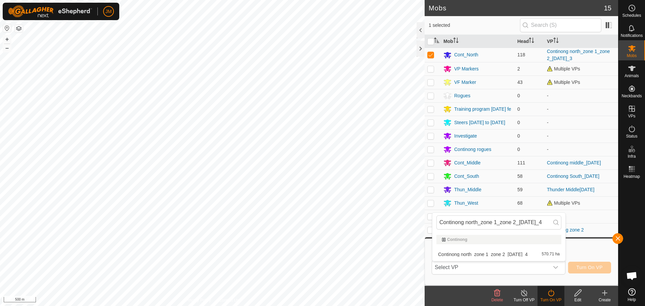
click at [526, 255] on li "Continong north_zone 1_zone 2_[DATE]_4 570.71 ha" at bounding box center [498, 254] width 133 height 13
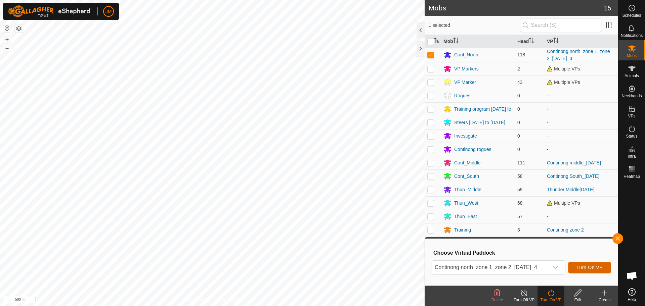
click at [584, 267] on span "Turn On VP" at bounding box center [589, 267] width 26 height 5
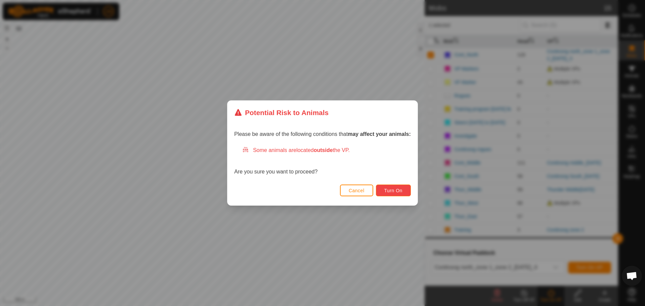
click at [398, 190] on span "Turn On" at bounding box center [393, 190] width 18 height 5
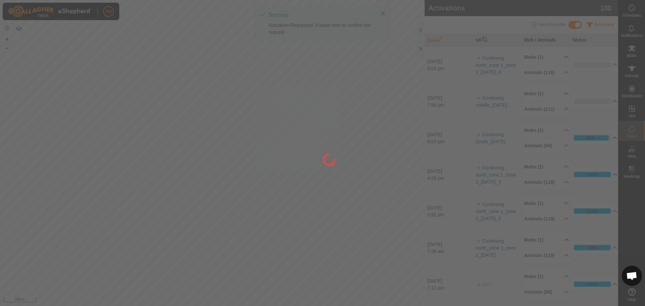
drag, startPoint x: 154, startPoint y: 62, endPoint x: 247, endPoint y: 79, distance: 94.6
click at [247, 79] on div at bounding box center [322, 153] width 645 height 306
click at [121, 62] on div at bounding box center [322, 153] width 645 height 306
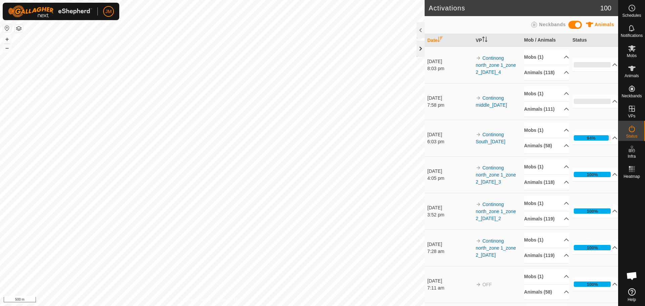
click at [421, 50] on div at bounding box center [421, 49] width 8 height 16
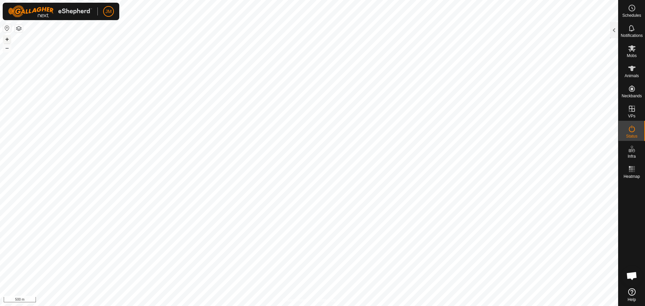
click at [6, 41] on button "+" at bounding box center [7, 39] width 8 height 8
click at [8, 49] on button "–" at bounding box center [7, 48] width 8 height 8
click at [5, 39] on button "+" at bounding box center [7, 39] width 8 height 8
click at [9, 39] on button "+" at bounding box center [7, 39] width 8 height 8
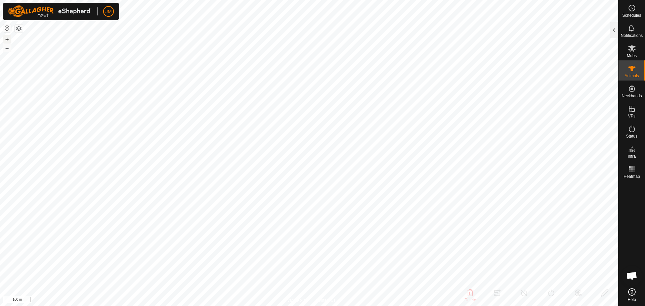
click at [9, 39] on button "+" at bounding box center [7, 39] width 8 height 8
click at [613, 35] on div at bounding box center [614, 30] width 8 height 16
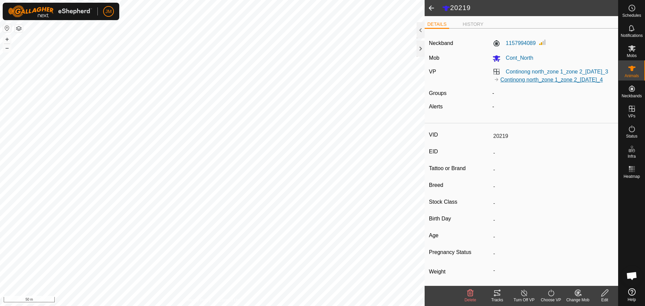
click at [548, 79] on link "Continong north_zone 1_zone 2_[DATE]_4" at bounding box center [551, 80] width 102 height 6
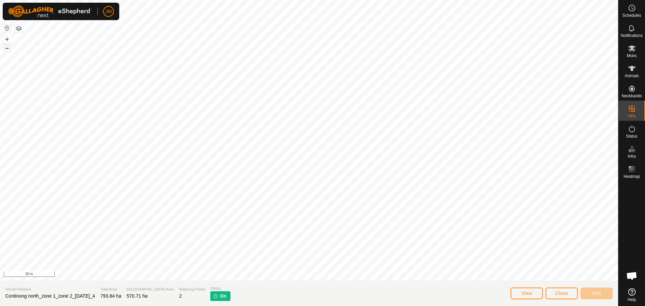
click at [8, 48] on button "–" at bounding box center [7, 48] width 8 height 8
click at [5, 49] on button "–" at bounding box center [7, 48] width 8 height 8
click at [559, 291] on span "Close" at bounding box center [561, 293] width 13 height 5
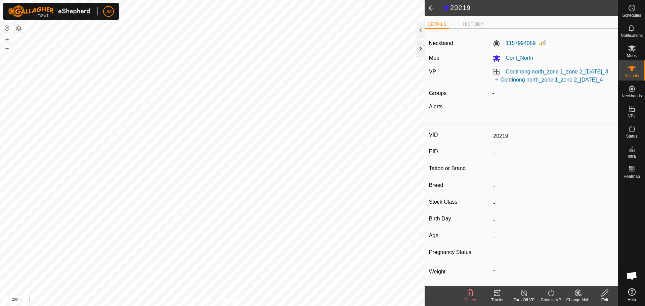
click at [421, 48] on div at bounding box center [421, 49] width 8 height 16
